Goal: Information Seeking & Learning: Check status

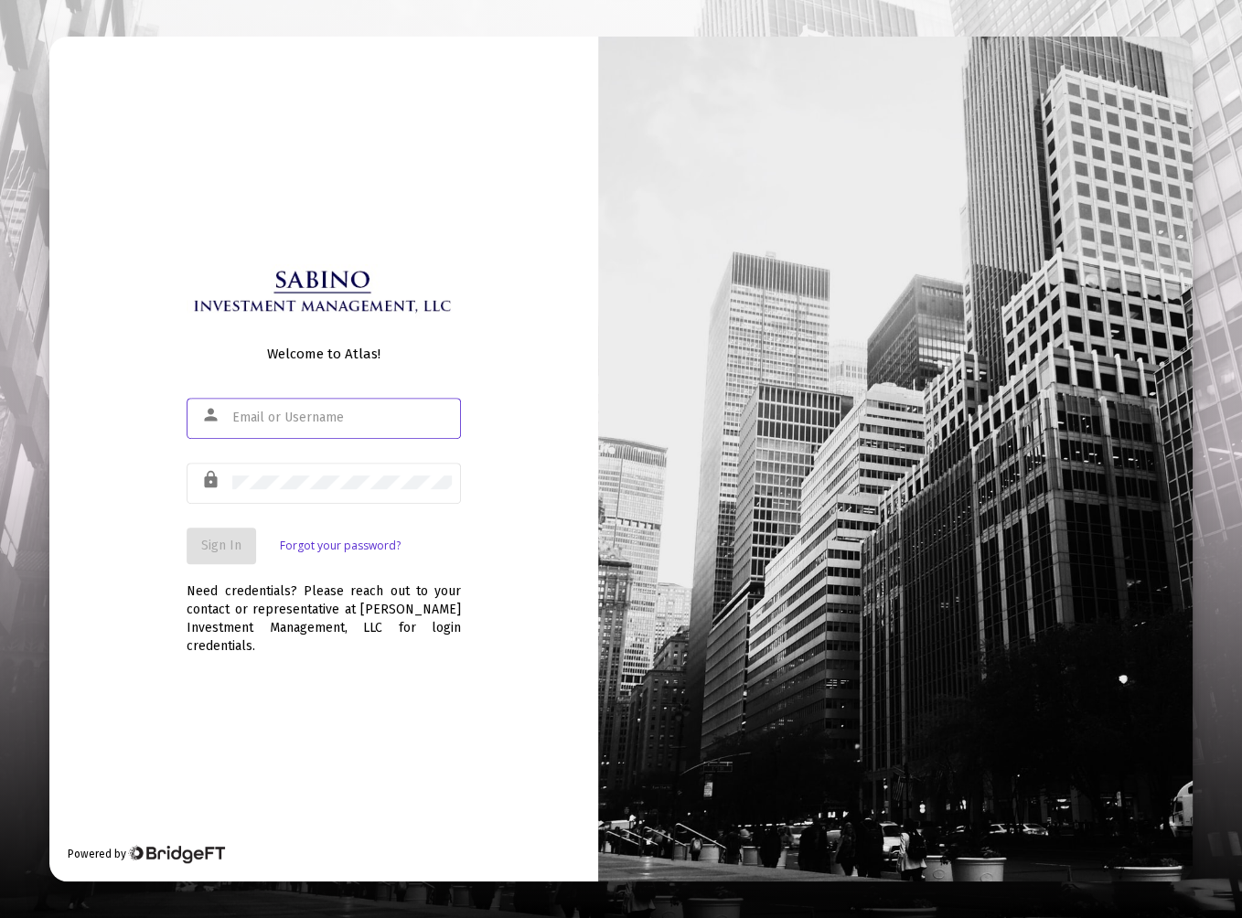
click at [279, 434] on div at bounding box center [341, 417] width 219 height 45
type input "[EMAIL_ADDRESS][DOMAIN_NAME]"
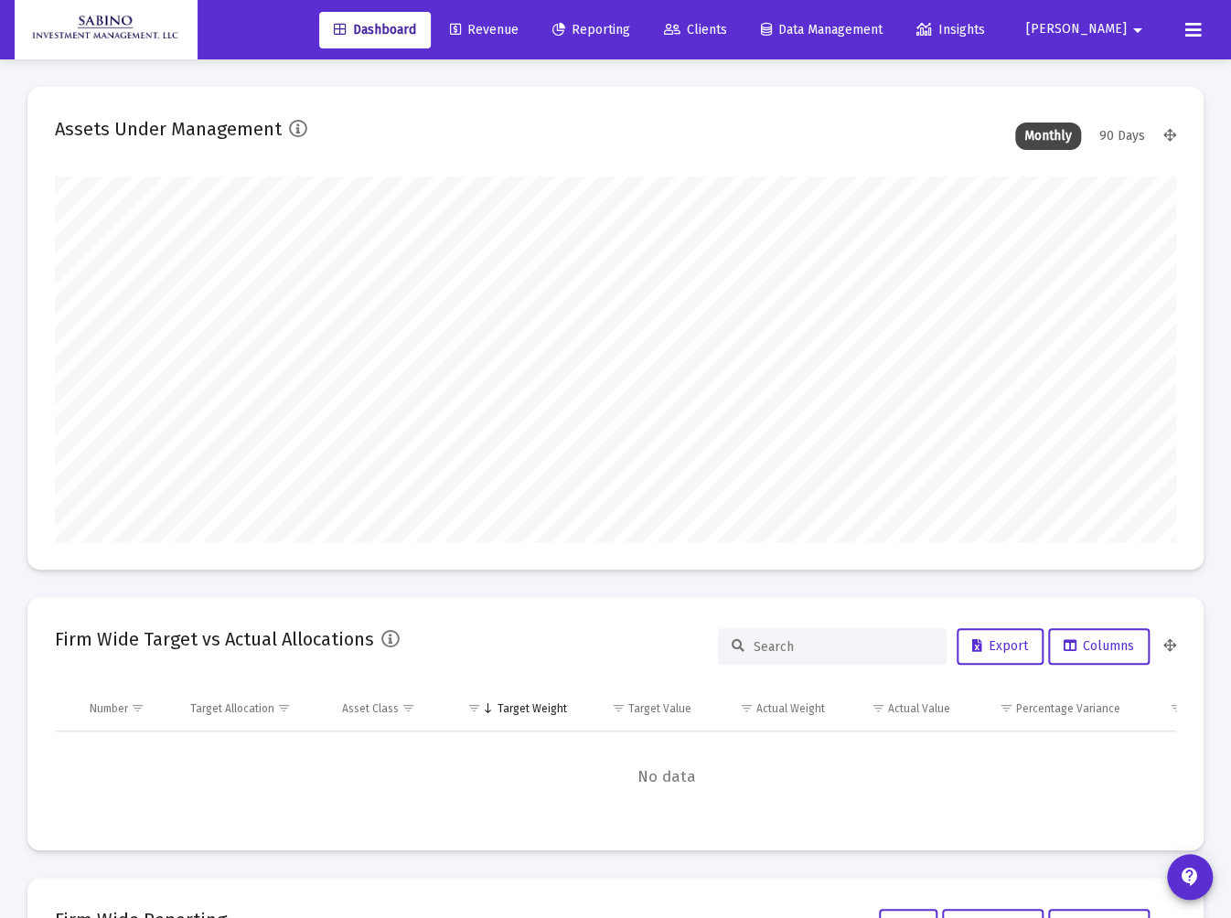
type input "[DATE]"
click at [630, 31] on span "Reporting" at bounding box center [591, 30] width 78 height 16
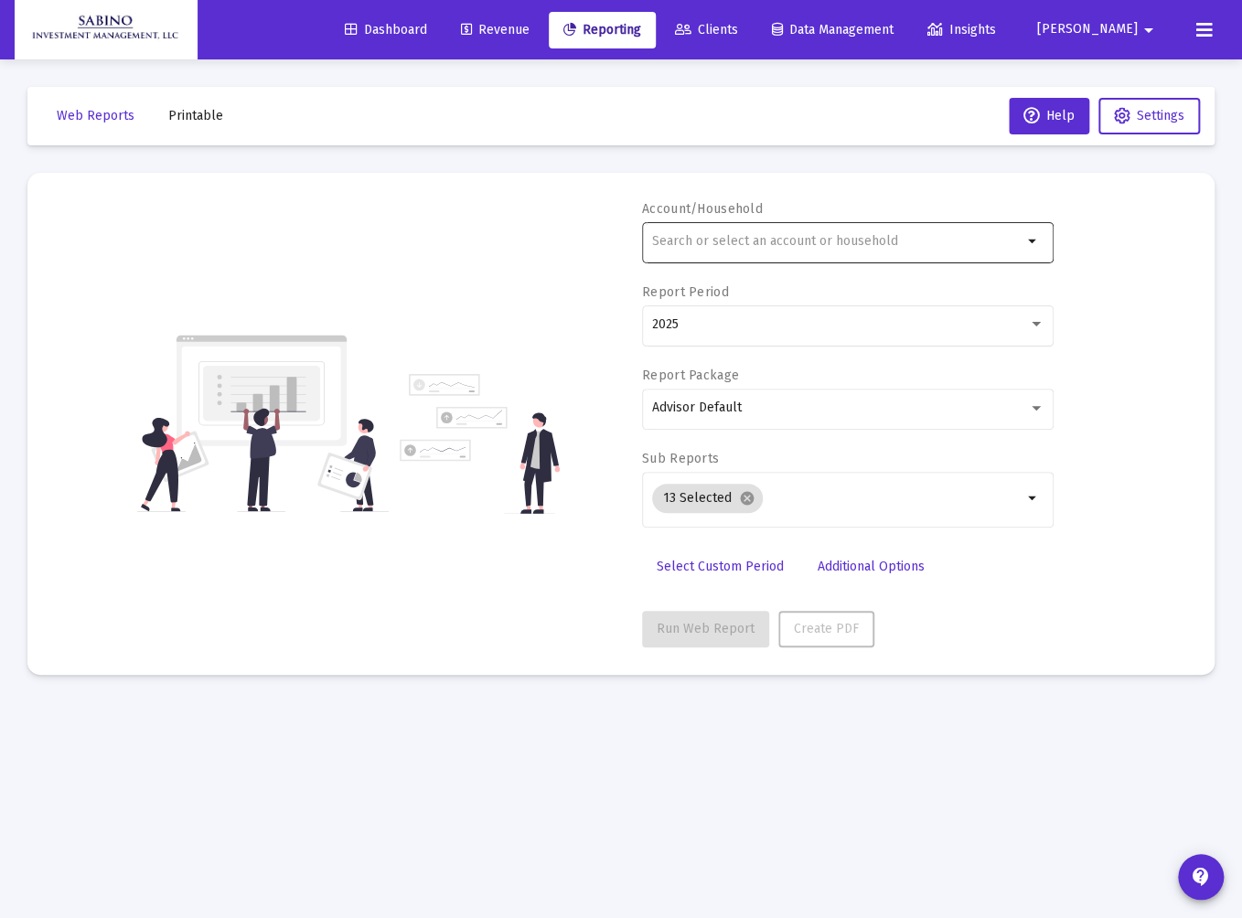
click at [699, 249] on div at bounding box center [837, 241] width 370 height 45
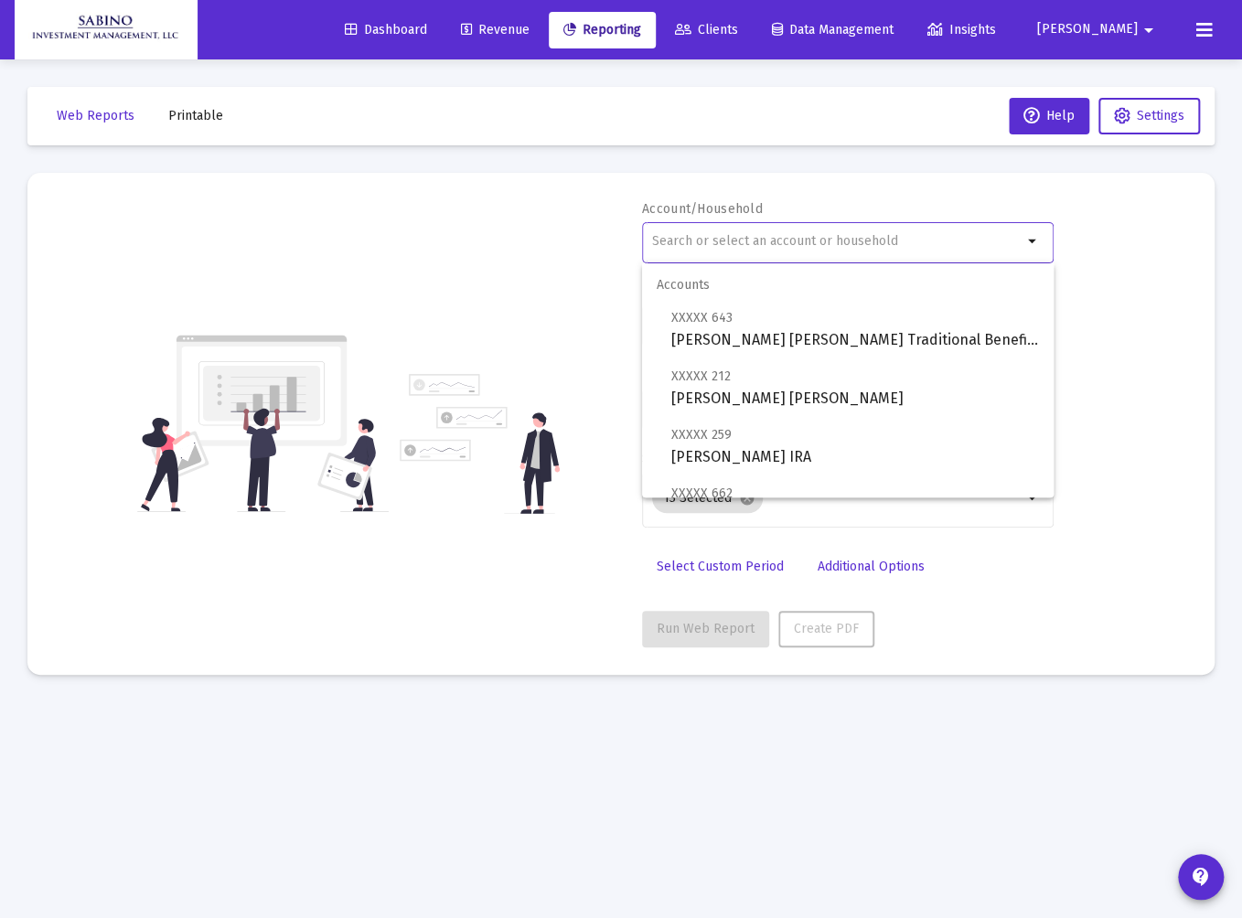
click at [698, 246] on input "text" at bounding box center [837, 241] width 370 height 15
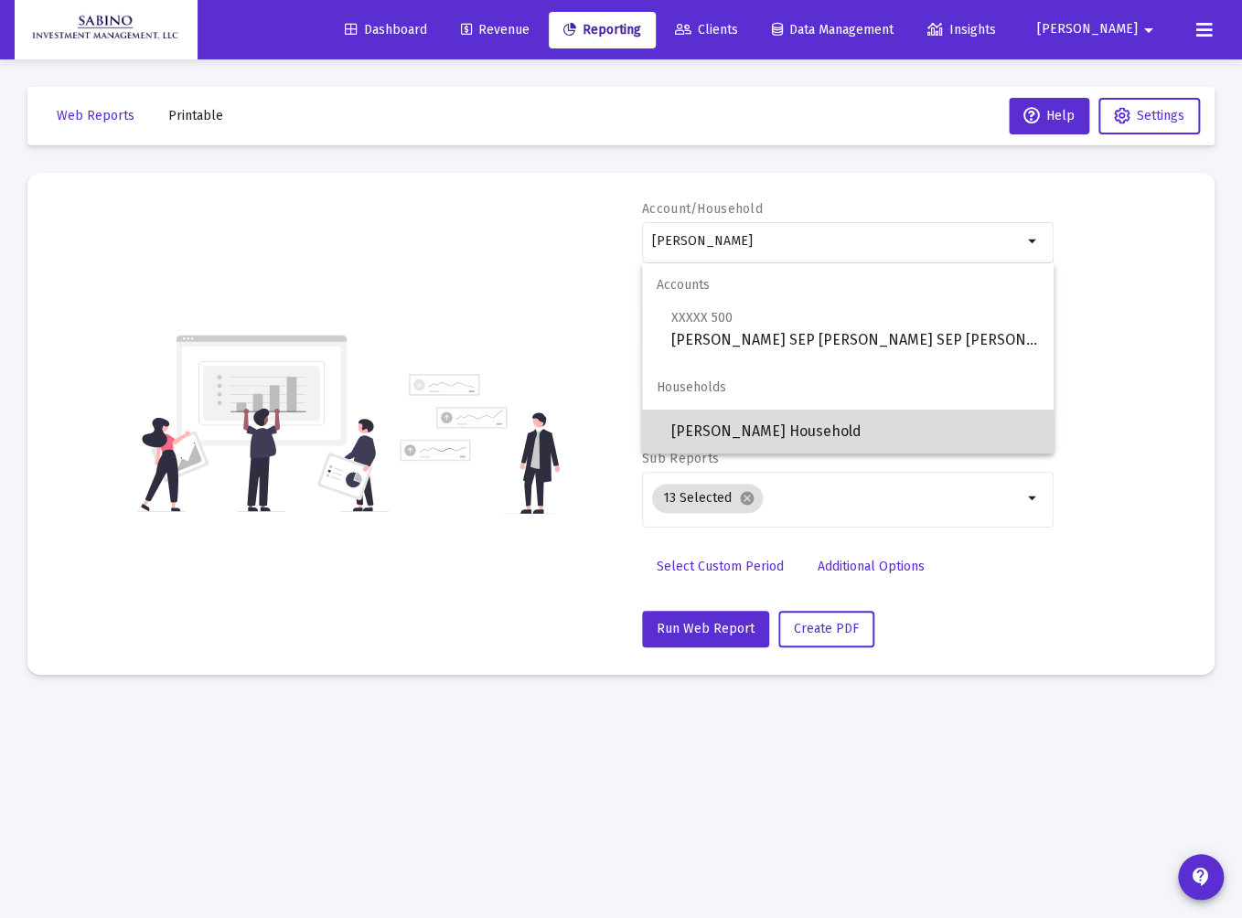
click at [706, 438] on span "[PERSON_NAME] Household" at bounding box center [855, 432] width 368 height 44
type input "[PERSON_NAME] Household"
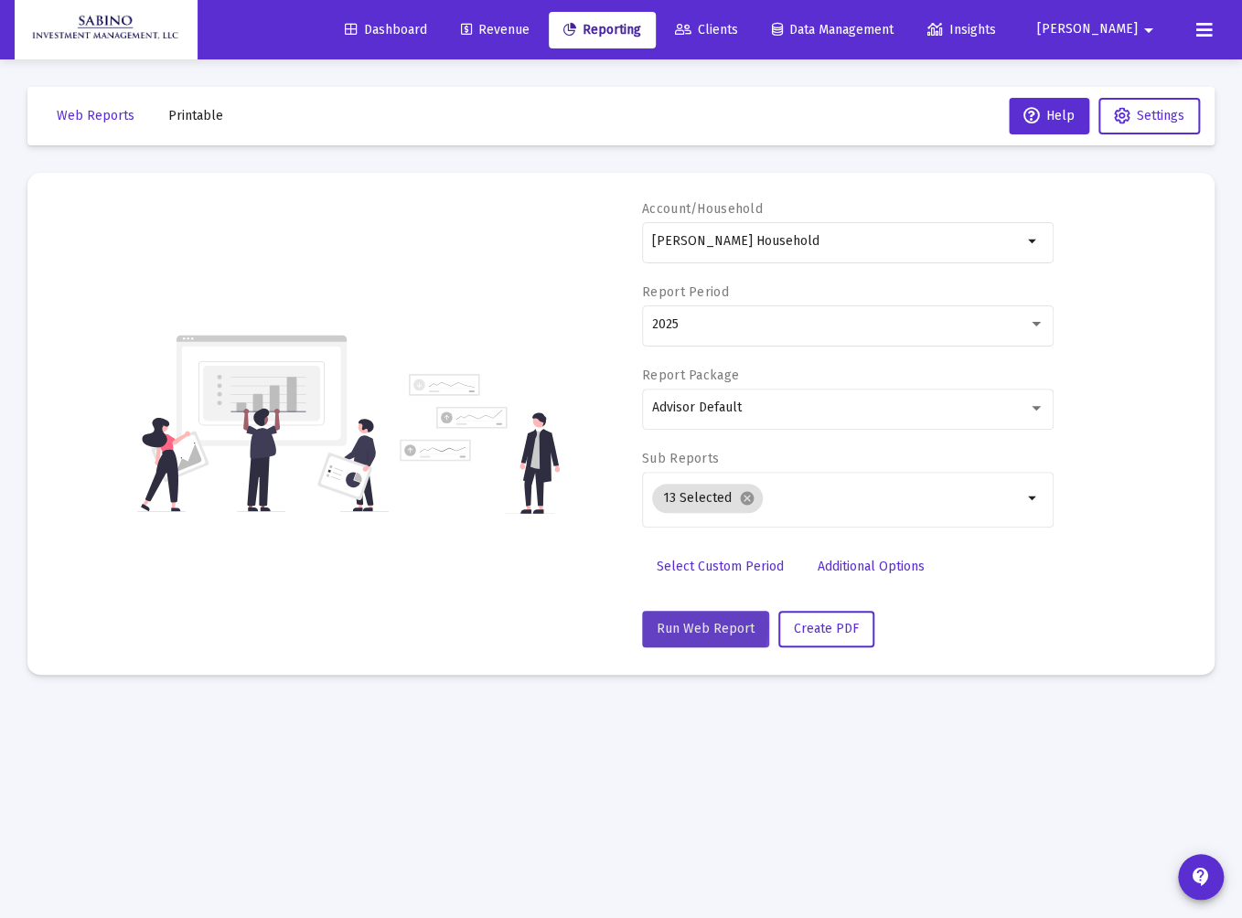
click at [698, 626] on span "Run Web Report" at bounding box center [706, 629] width 98 height 16
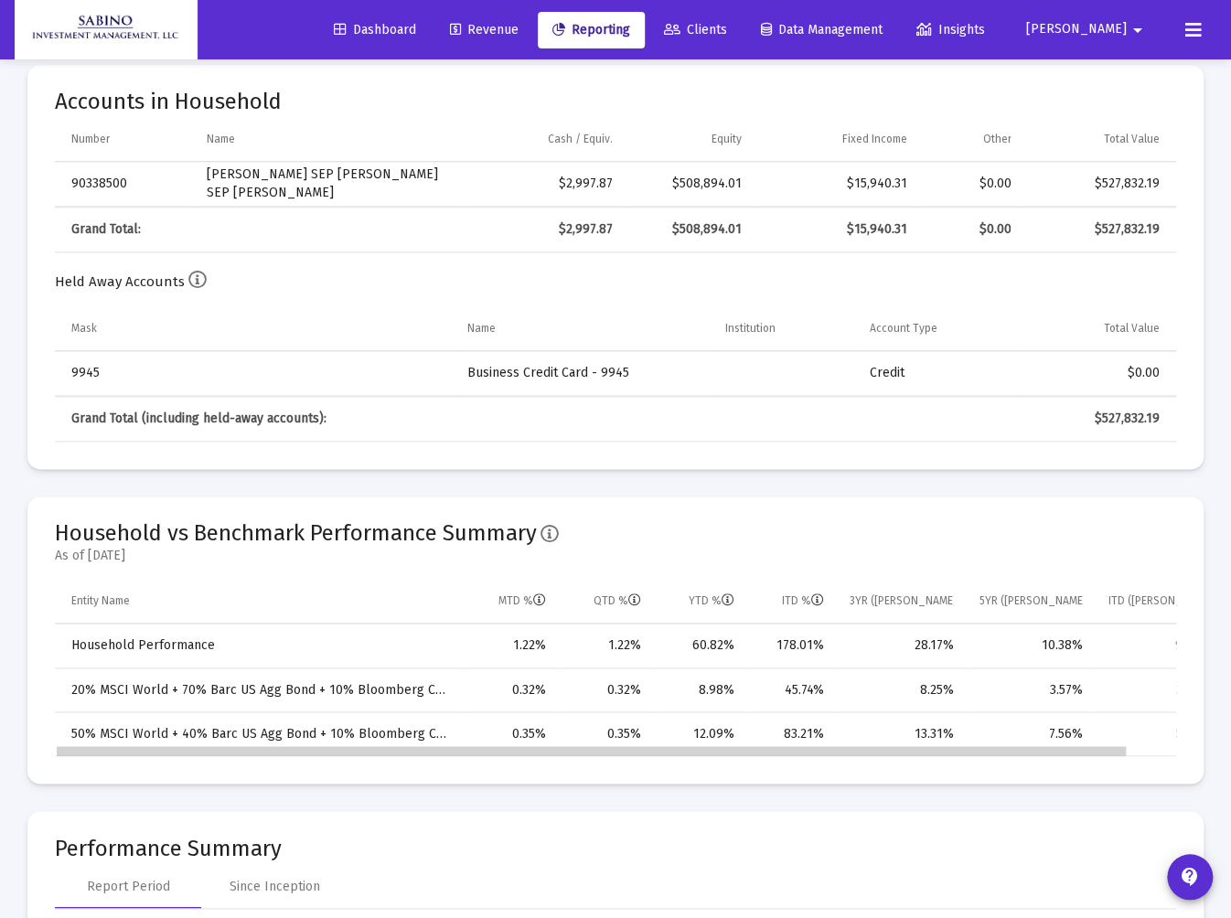
drag, startPoint x: 783, startPoint y: 747, endPoint x: 556, endPoint y: 755, distance: 227.0
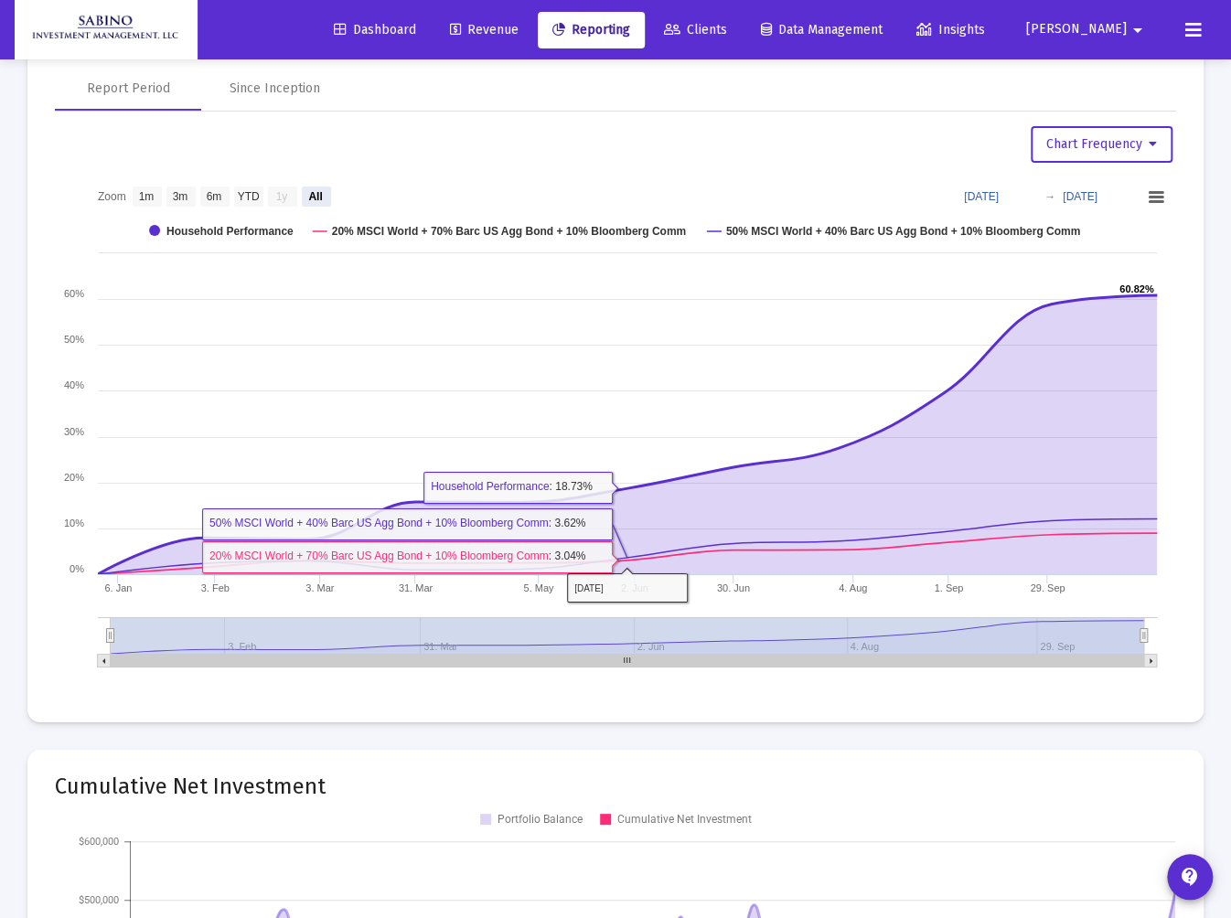
scroll to position [2634, 0]
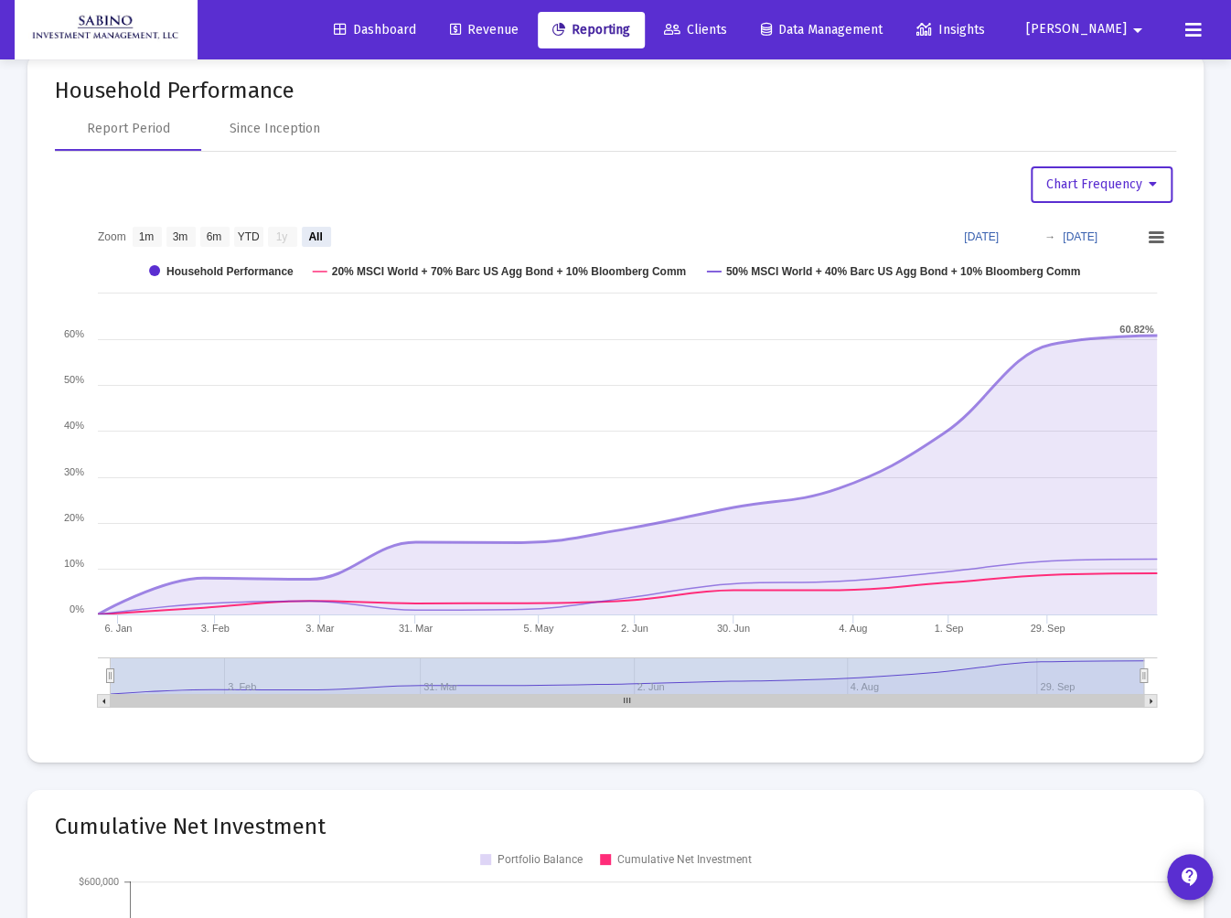
drag, startPoint x: 337, startPoint y: 254, endPoint x: 329, endPoint y: 245, distance: 12.3
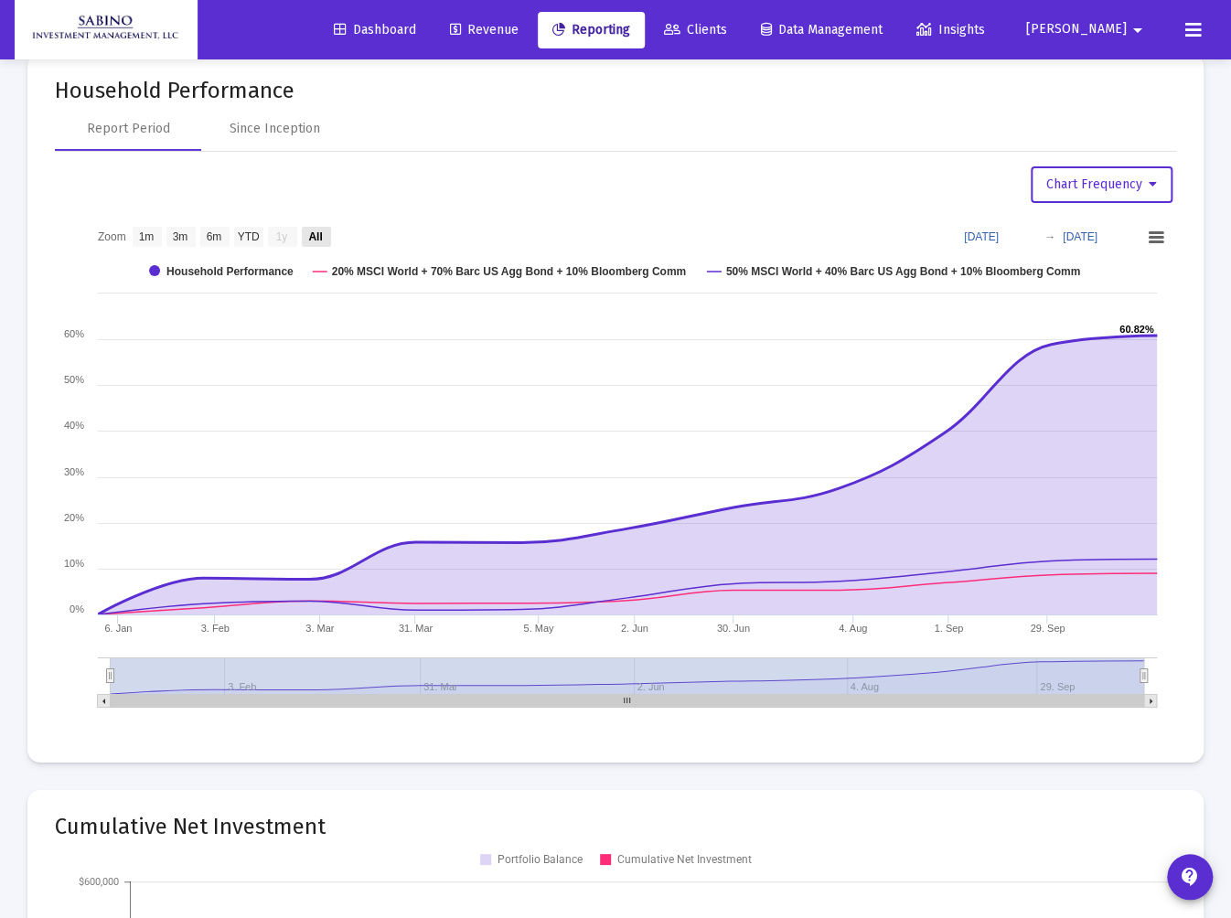
drag, startPoint x: 329, startPoint y: 245, endPoint x: 315, endPoint y: 233, distance: 18.9
click at [315, 233] on text "All" at bounding box center [315, 236] width 14 height 13
select select "View all"
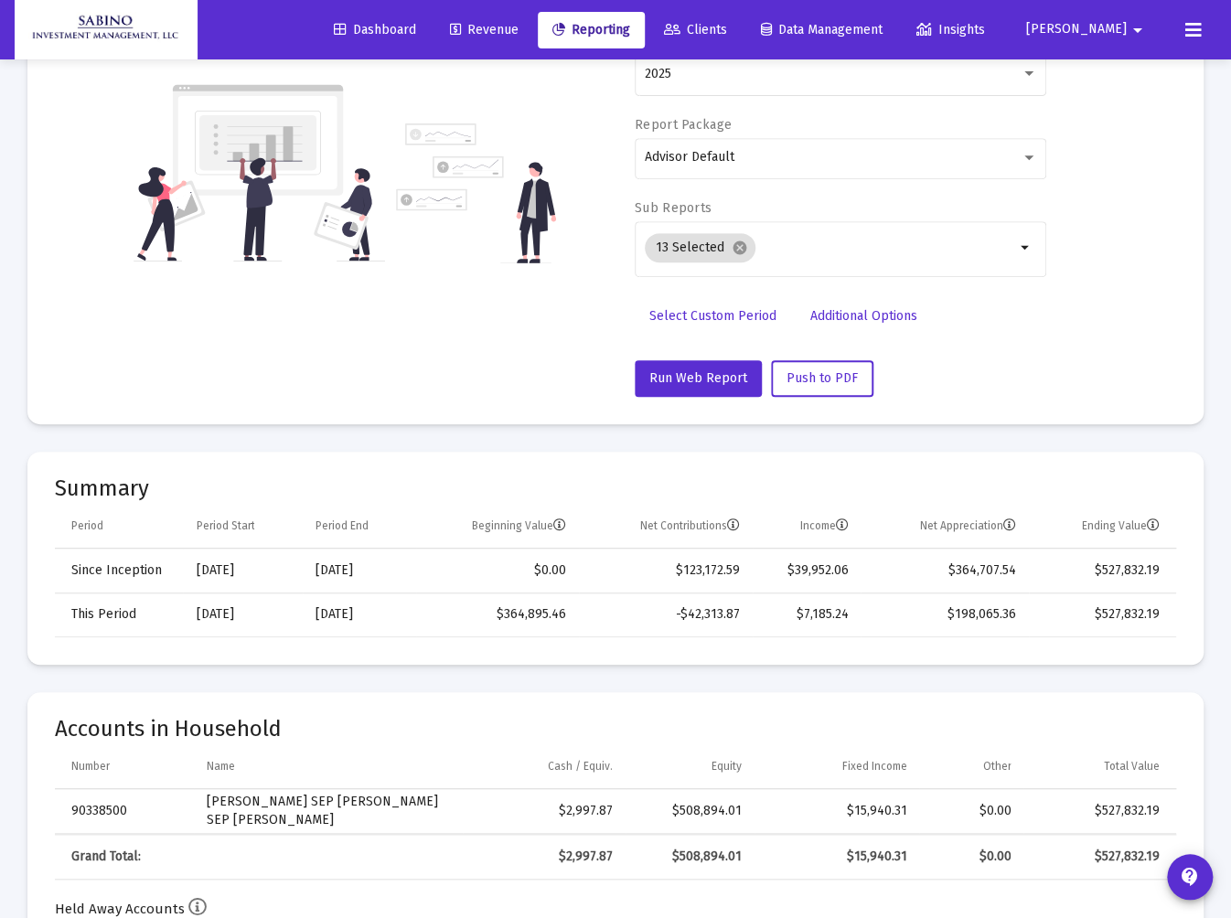
scroll to position [304, 0]
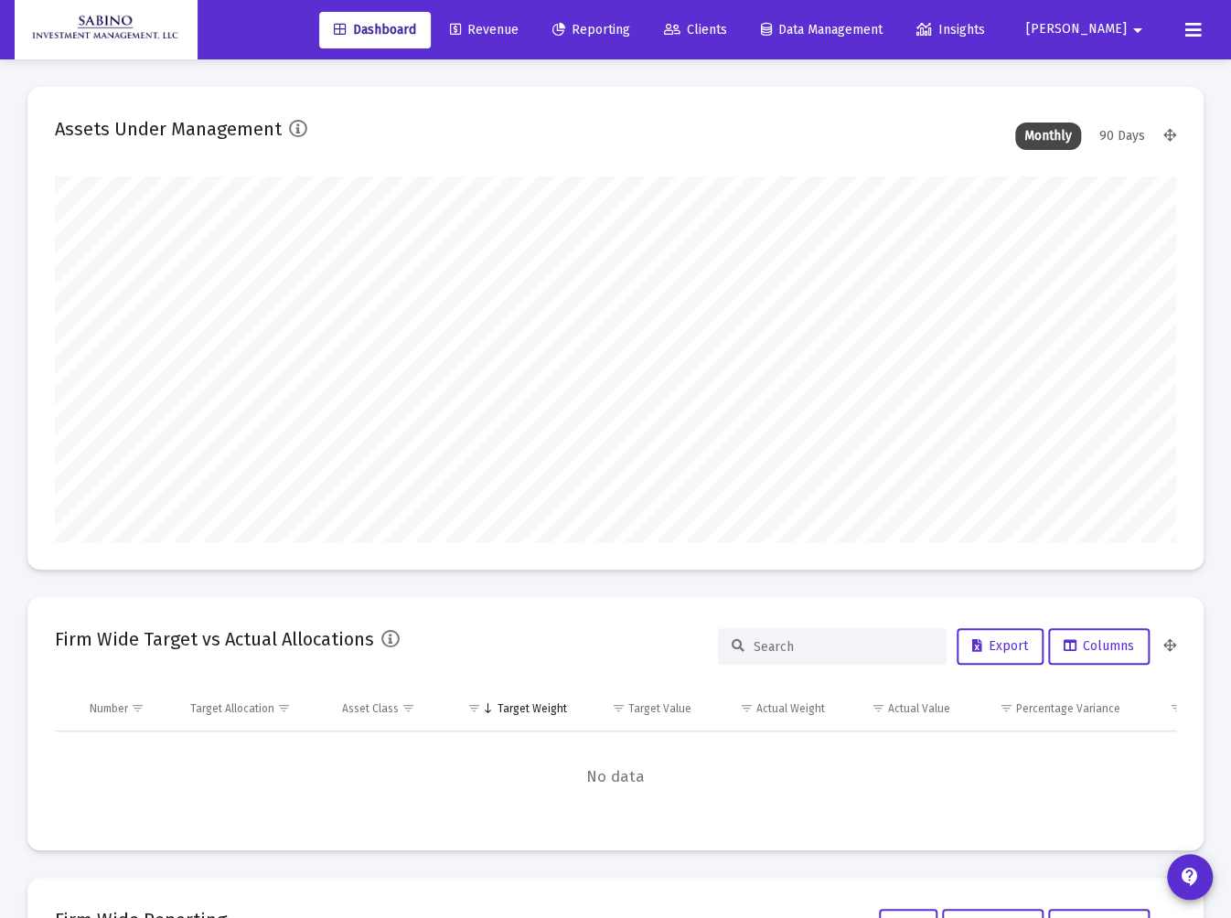
click at [630, 27] on span "Reporting" at bounding box center [591, 30] width 78 height 16
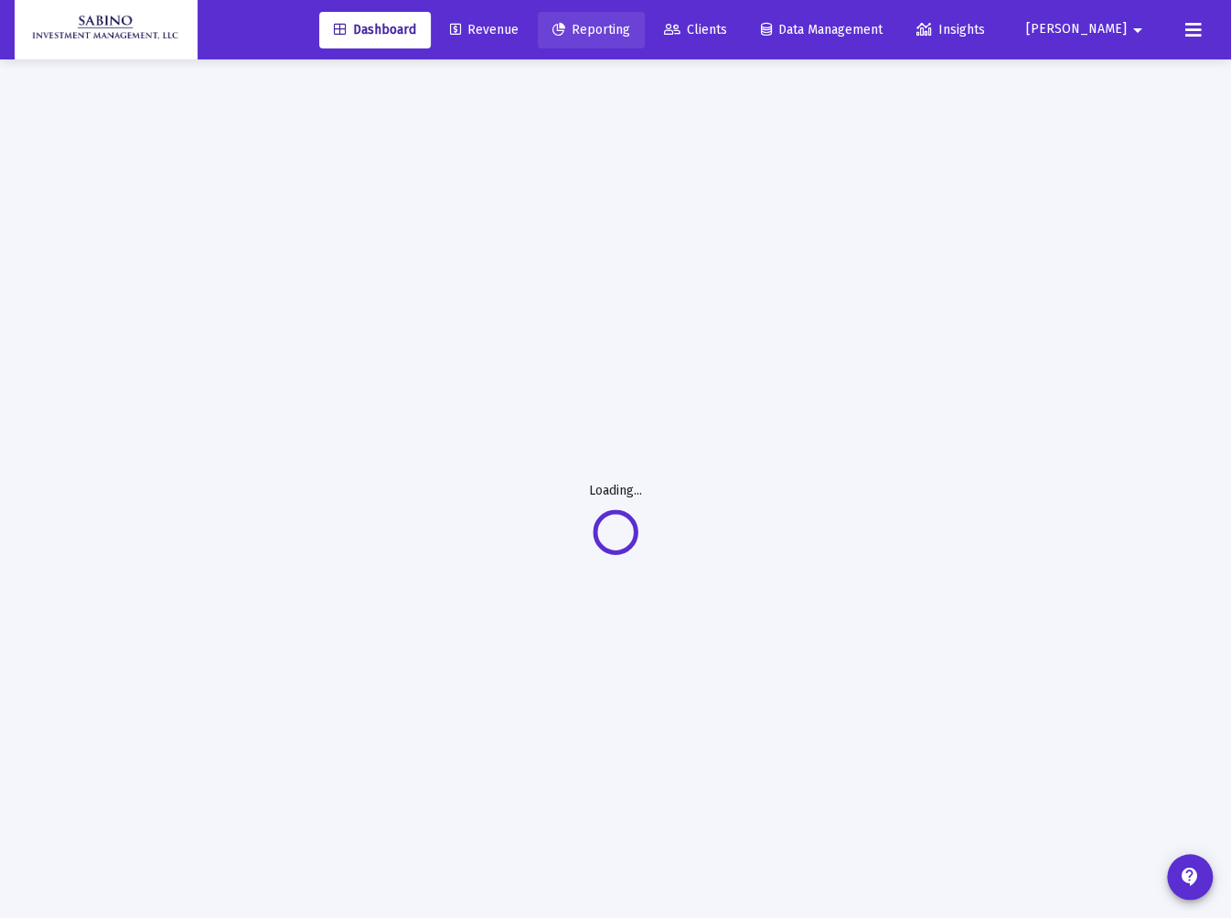
select select "View all"
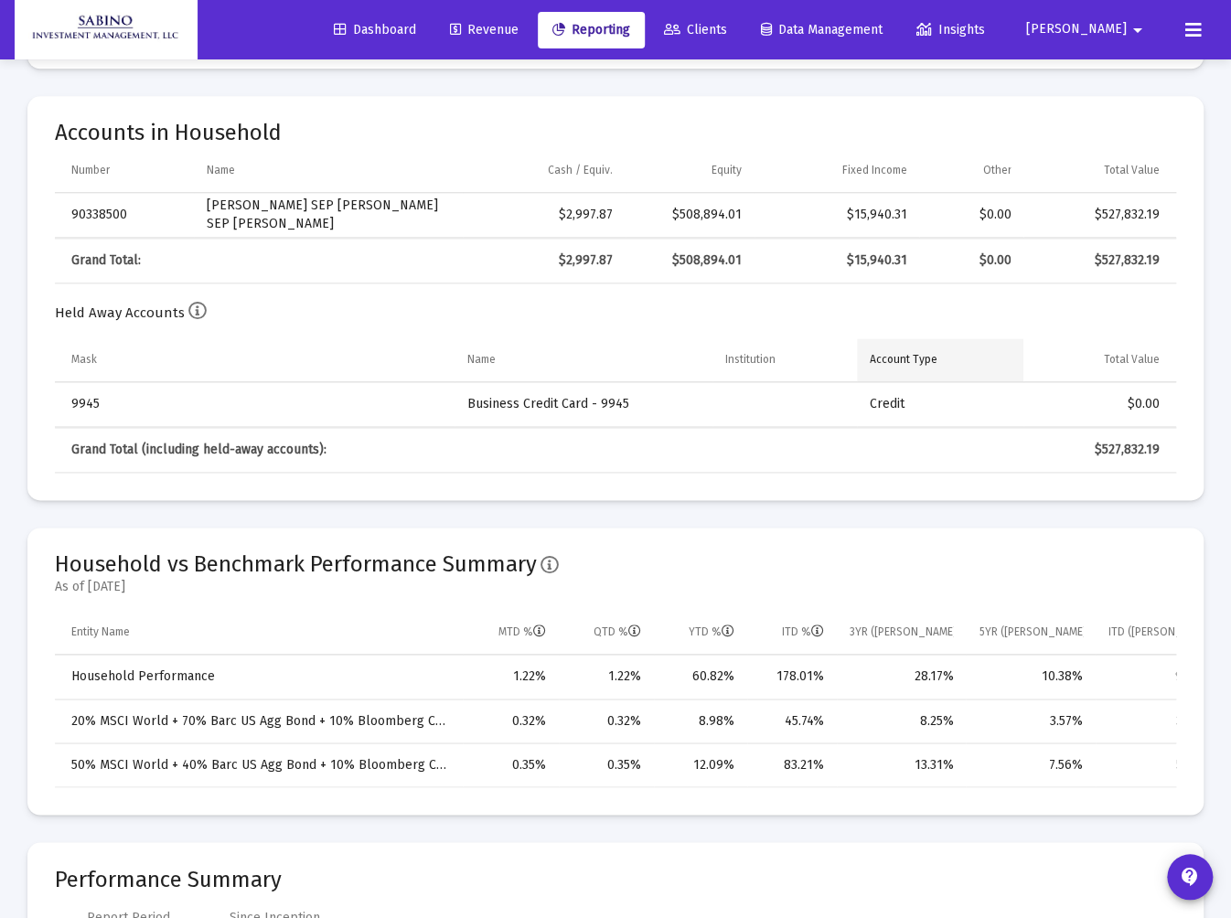
scroll to position [1024, 0]
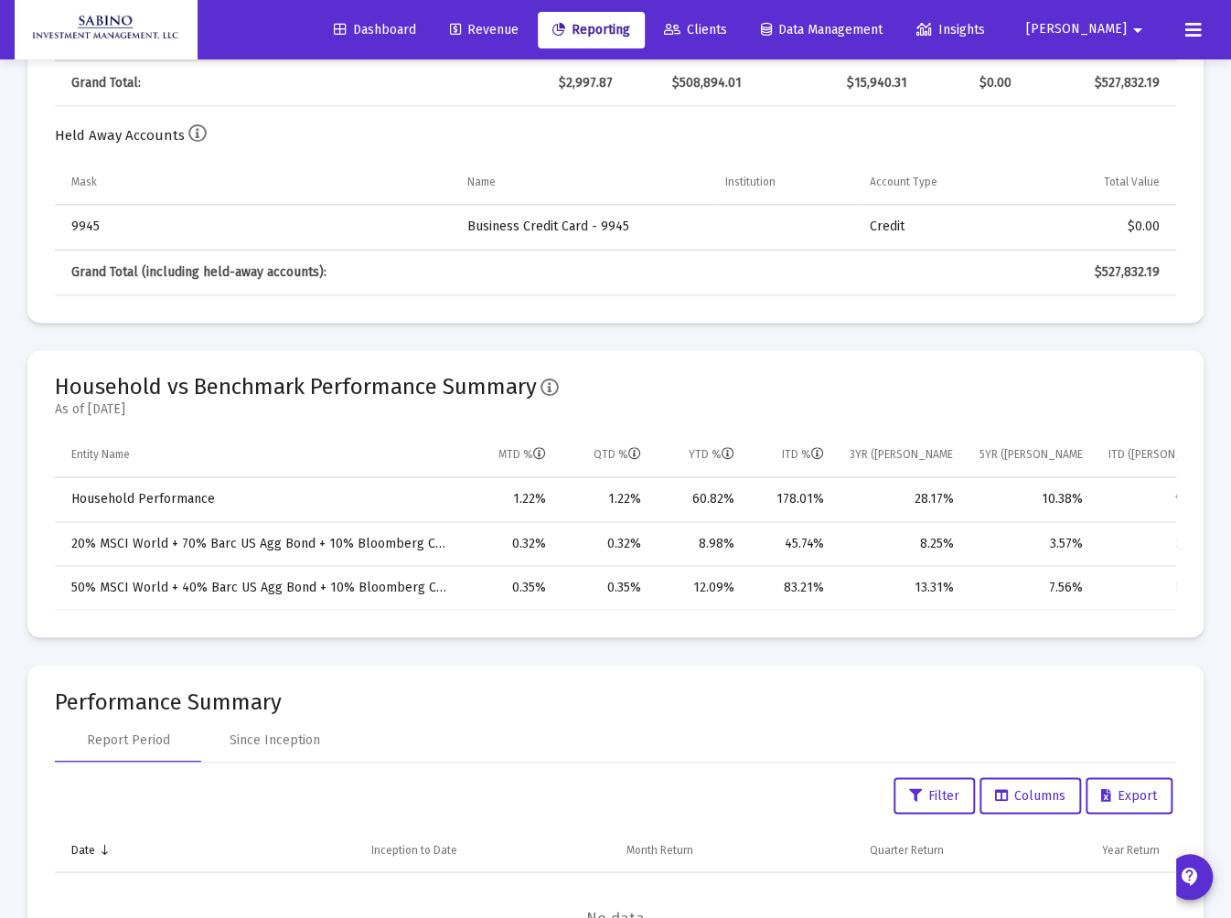
click at [1116, 30] on span "[PERSON_NAME]" at bounding box center [1076, 30] width 101 height 16
click at [1124, 121] on button "Logout" at bounding box center [1119, 122] width 109 height 44
